Goal: Communication & Community: Answer question/provide support

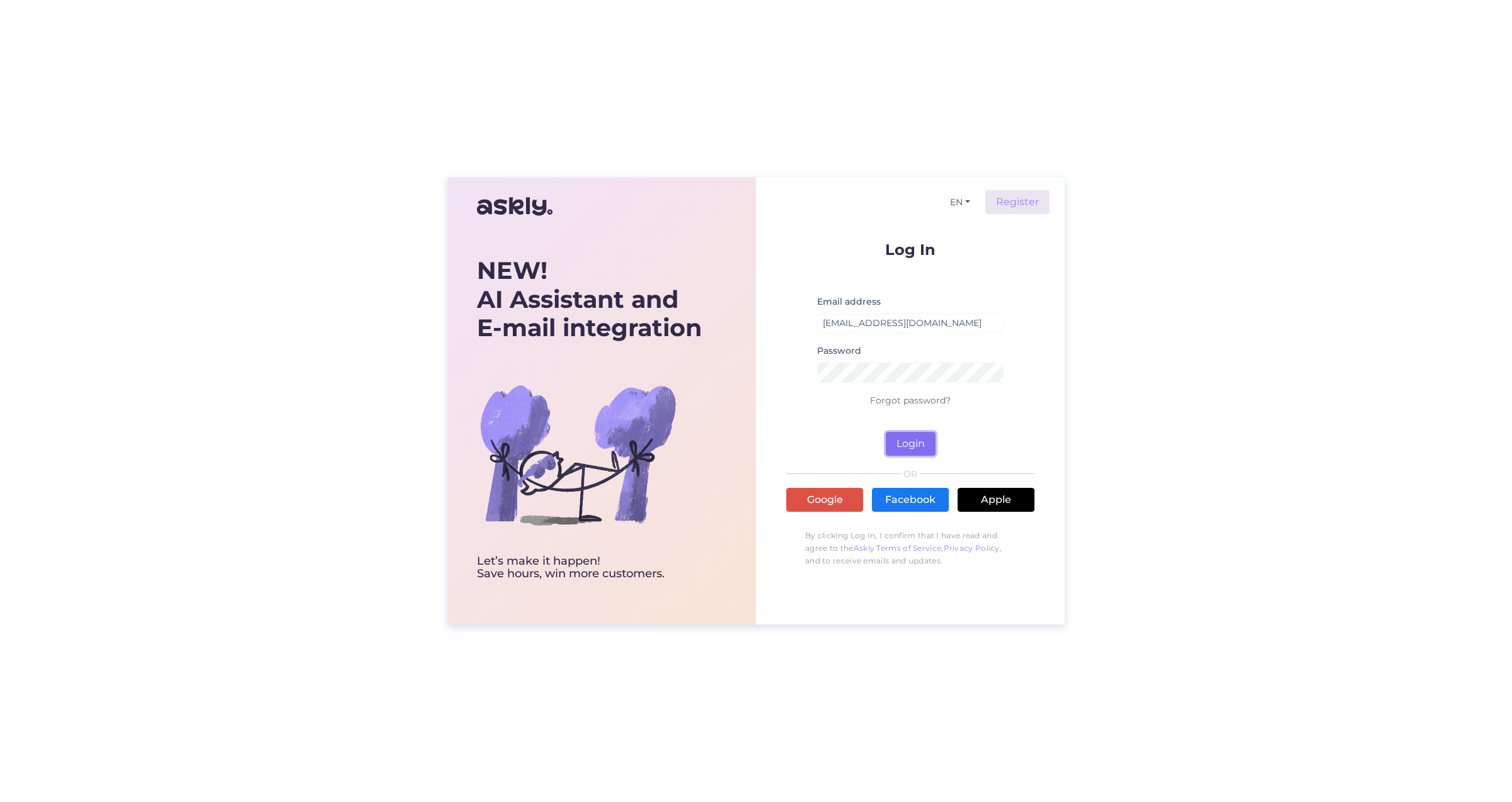
click at [910, 447] on button "Login" at bounding box center [911, 444] width 50 height 24
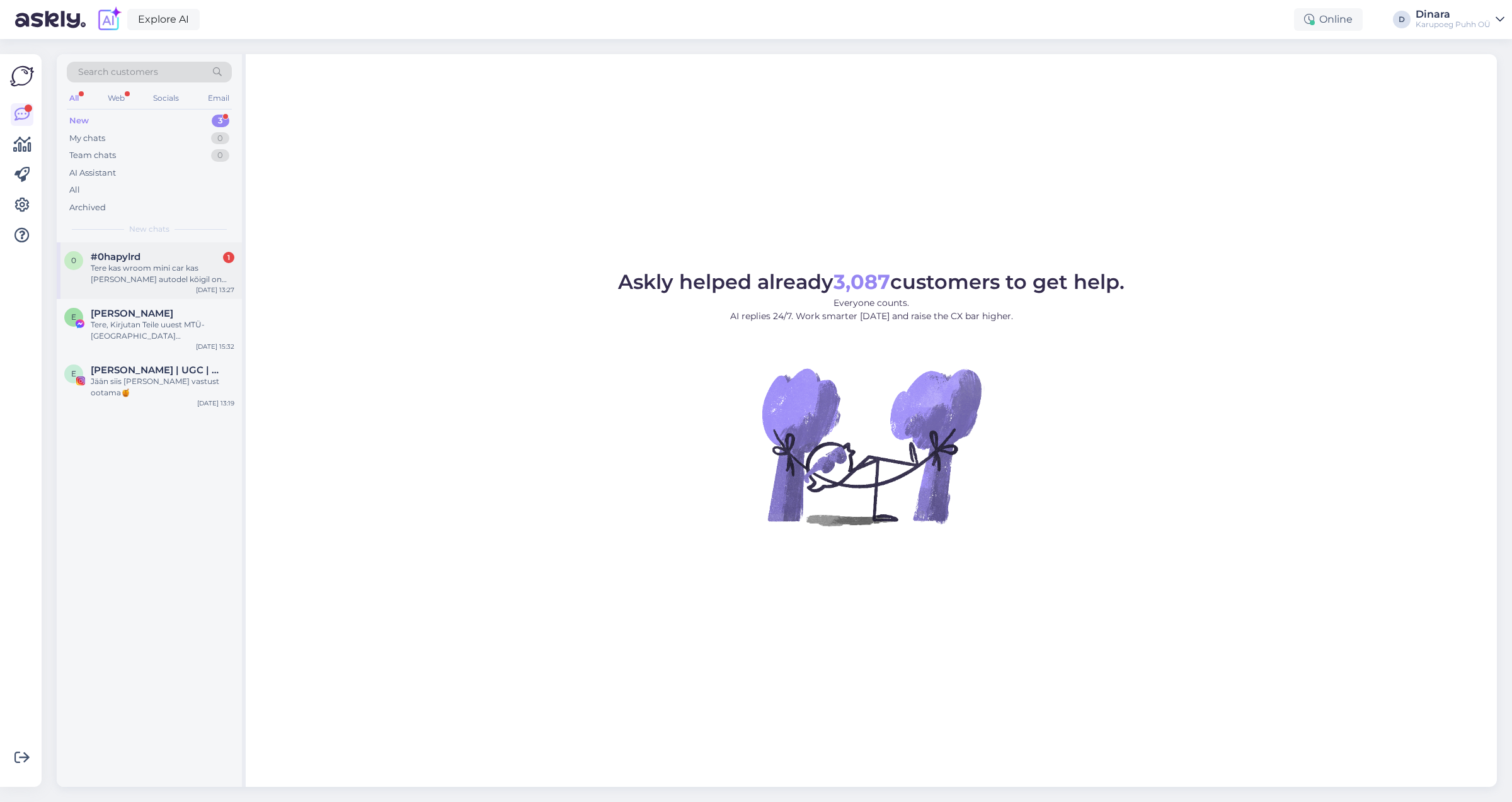
click at [196, 268] on div "Tere kas wroom mini car kas [PERSON_NAME] autodel kõigil on kaasas võtmehoidja" at bounding box center [162, 274] width 144 height 22
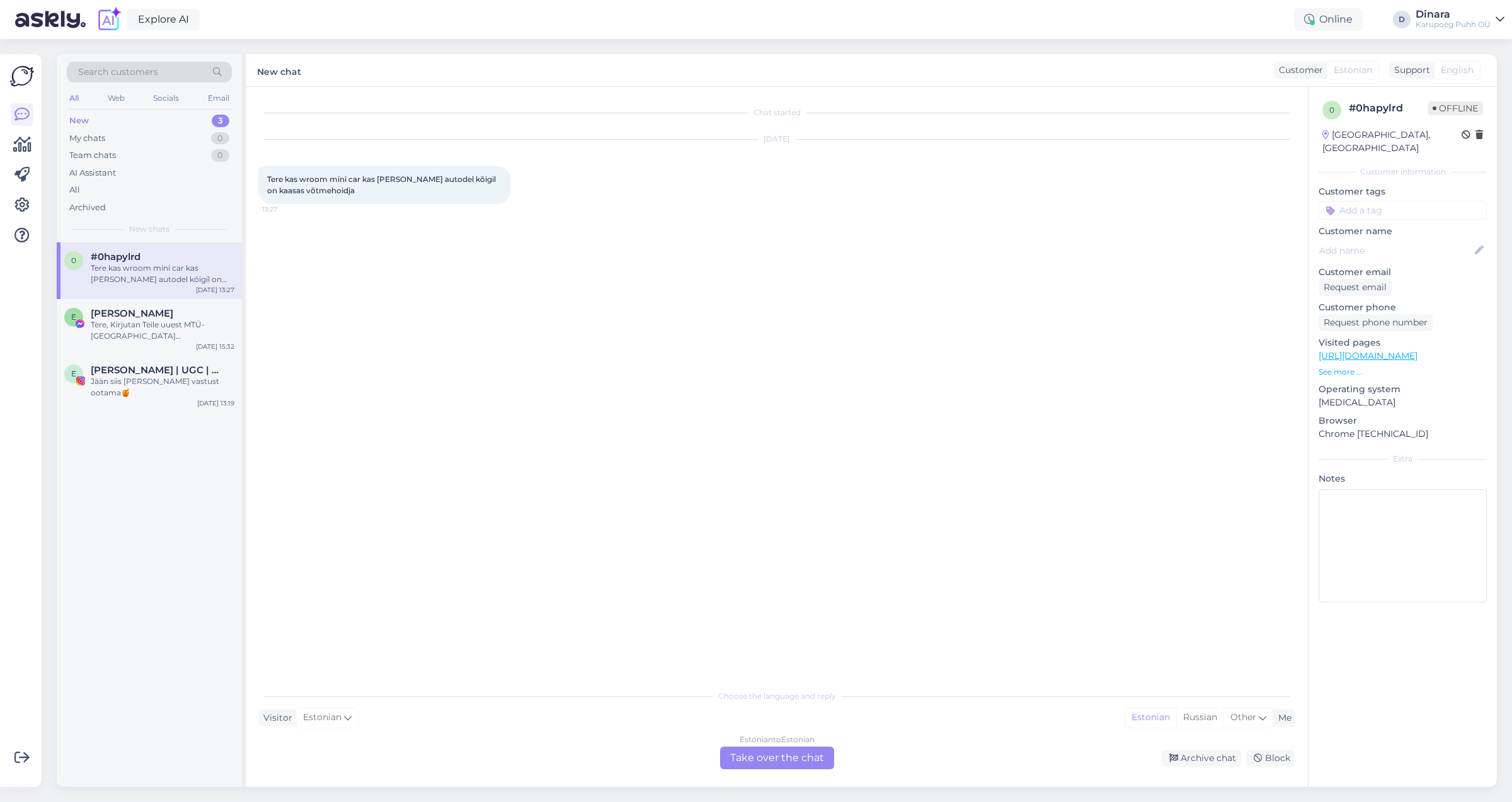
click at [777, 756] on div "Estonian to Estonian Take over the chat" at bounding box center [776, 758] width 114 height 22
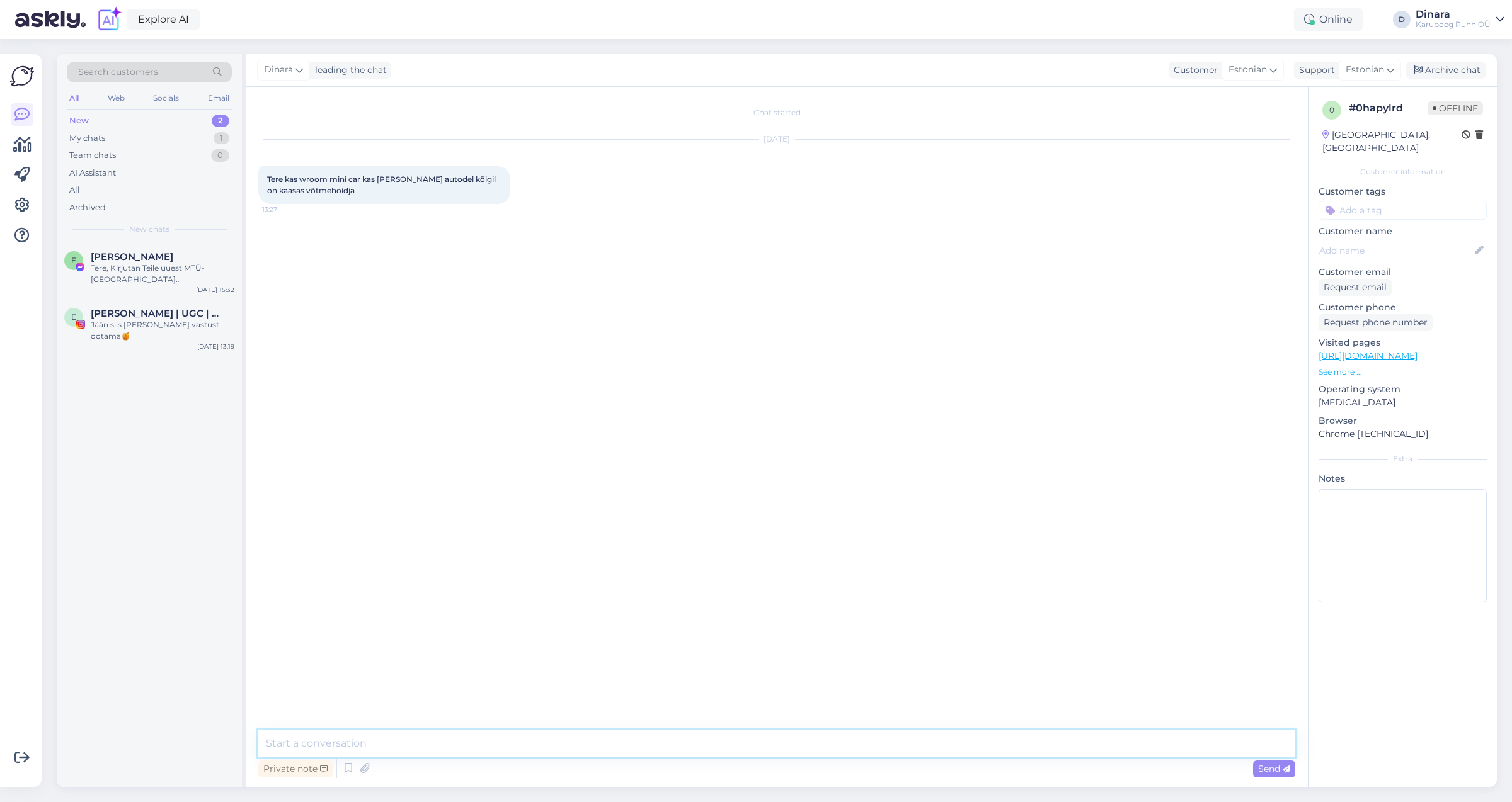
click at [777, 756] on textarea at bounding box center [777, 744] width 1037 height 27
type textarea "Tere!"
click at [560, 741] on textarea at bounding box center [777, 744] width 1037 height 27
type textarea "jah on kaasas"
